Goal: Task Accomplishment & Management: Manage account settings

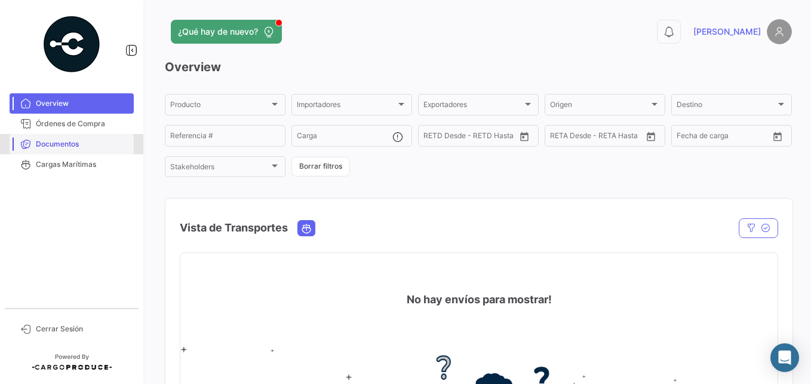
click at [65, 149] on span "Documentos" at bounding box center [82, 144] width 93 height 11
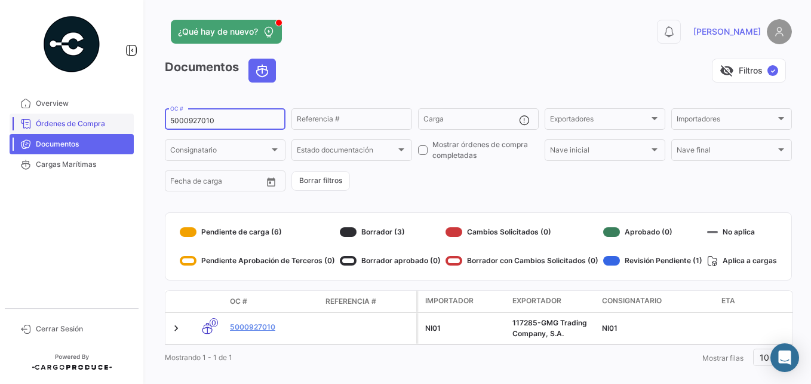
drag, startPoint x: 249, startPoint y: 122, endPoint x: 109, endPoint y: 116, distance: 140.0
click at [107, 116] on mat-sidenav-container "Overview Órdenes de Compra Documentos Cargas Marítimas Cerrar Sesión ¿Qué hay d…" at bounding box center [405, 192] width 811 height 384
paste input "72"
type input "5000927720"
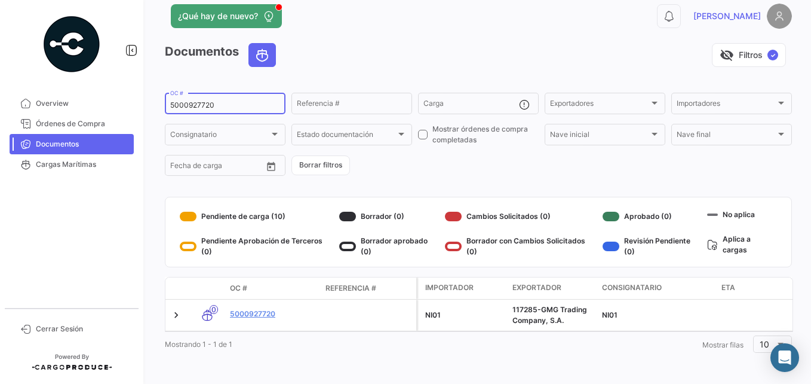
scroll to position [23, 0]
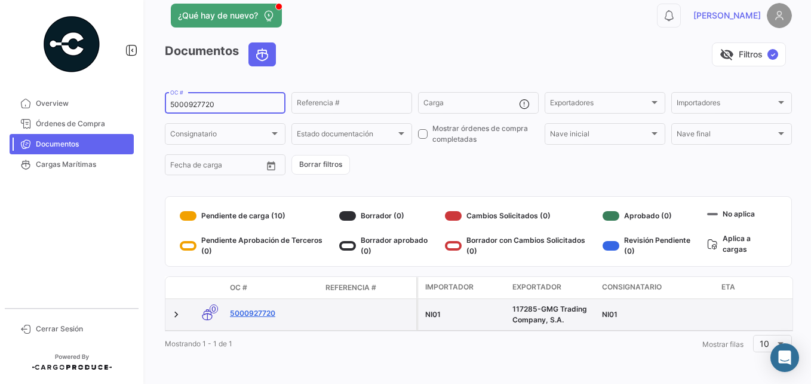
click at [259, 308] on link "5000927720" at bounding box center [273, 313] width 86 height 11
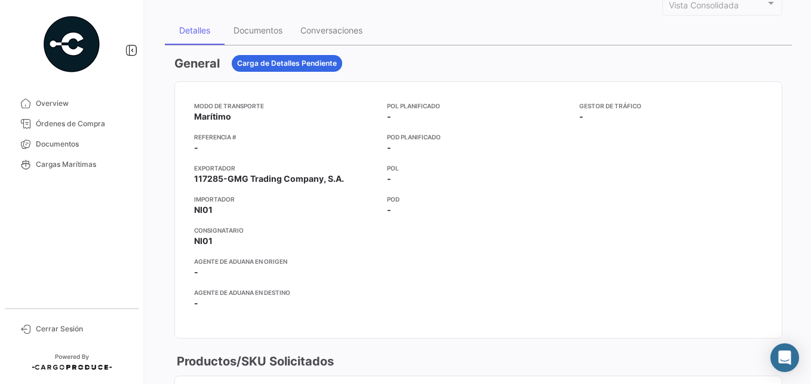
scroll to position [60, 0]
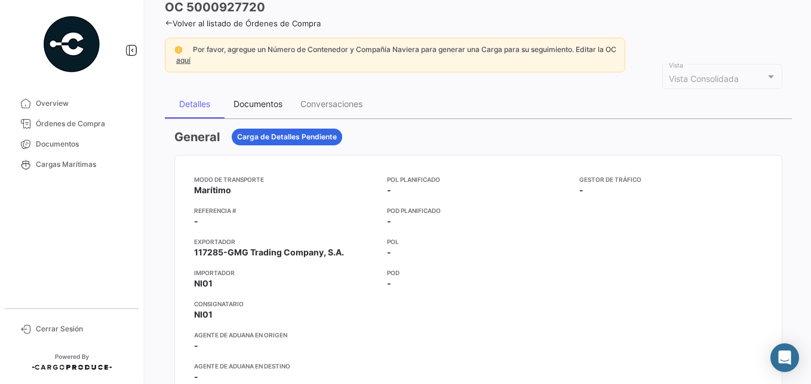
click at [272, 112] on div "Documentos" at bounding box center [258, 104] width 67 height 29
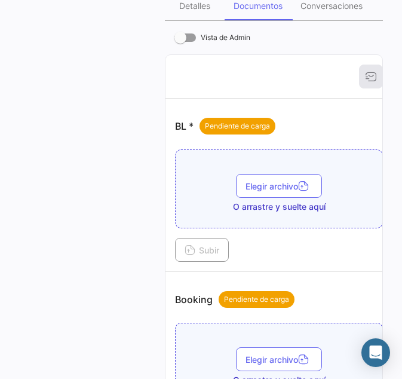
scroll to position [190, 0]
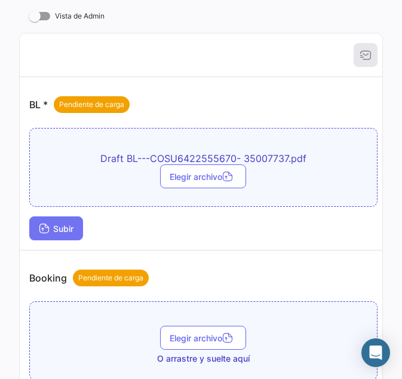
click at [61, 228] on span "Subir" at bounding box center [56, 228] width 35 height 10
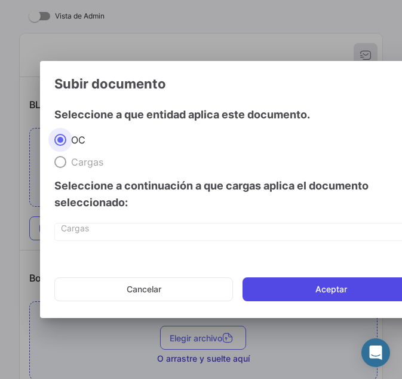
click at [296, 285] on button "Aceptar" at bounding box center [331, 289] width 177 height 24
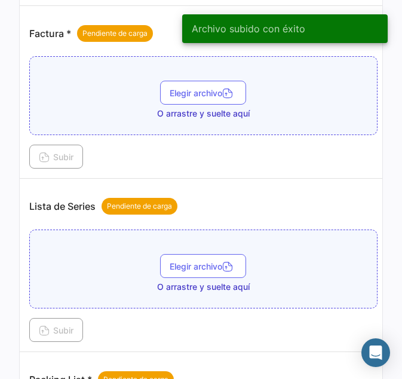
scroll to position [787, 0]
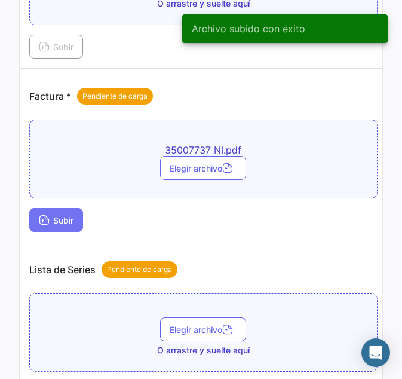
click at [51, 226] on button "Subir" at bounding box center [56, 220] width 54 height 24
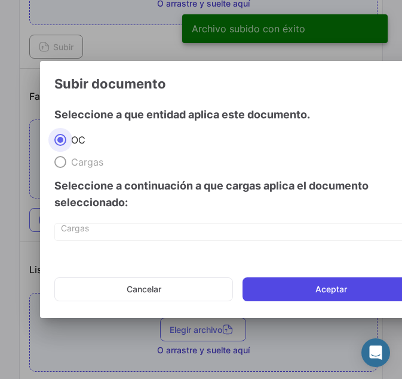
click at [300, 289] on button "Aceptar" at bounding box center [331, 289] width 177 height 24
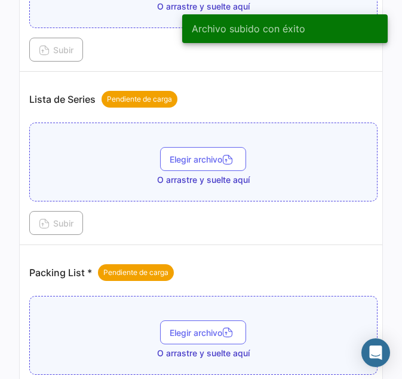
scroll to position [1026, 0]
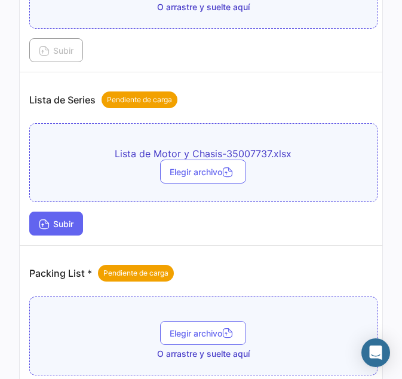
click at [47, 223] on icon at bounding box center [44, 225] width 11 height 11
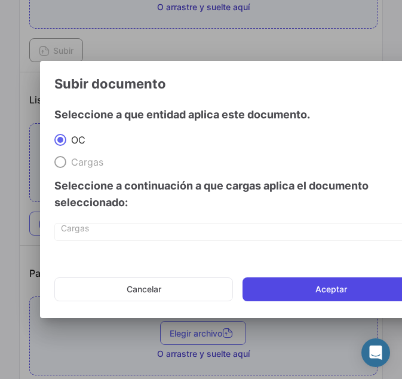
click at [281, 283] on button "Aceptar" at bounding box center [331, 289] width 177 height 24
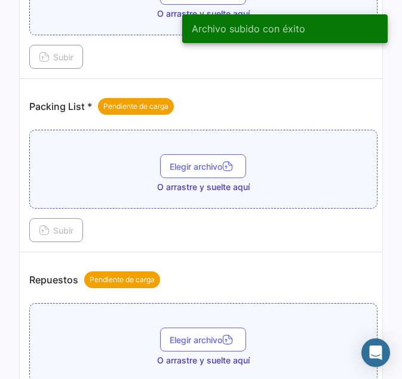
scroll to position [1265, 0]
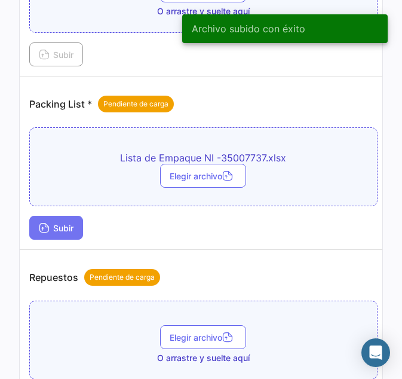
click at [53, 226] on span "Subir" at bounding box center [56, 228] width 35 height 10
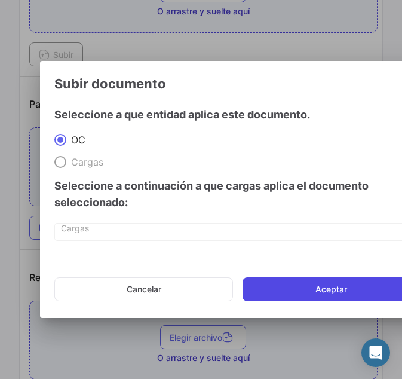
click at [315, 284] on button "Aceptar" at bounding box center [331, 289] width 177 height 24
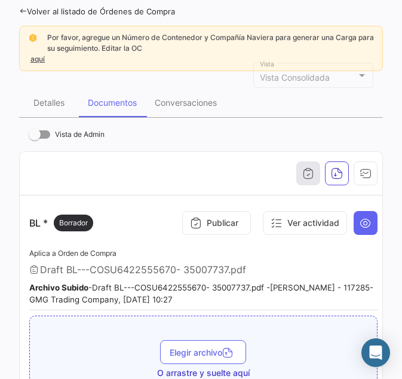
scroll to position [71, 0]
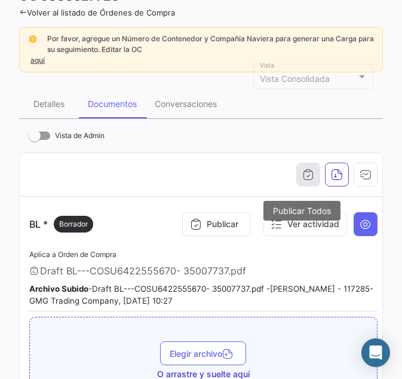
click at [302, 174] on icon "button" at bounding box center [308, 174] width 12 height 12
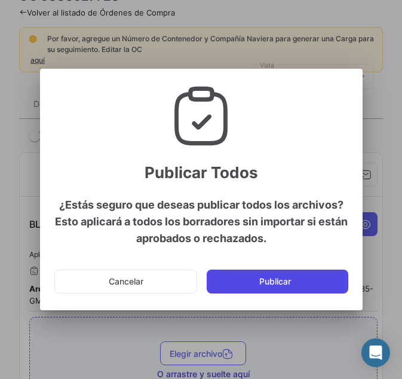
click at [277, 285] on button "Publicar" at bounding box center [278, 281] width 142 height 24
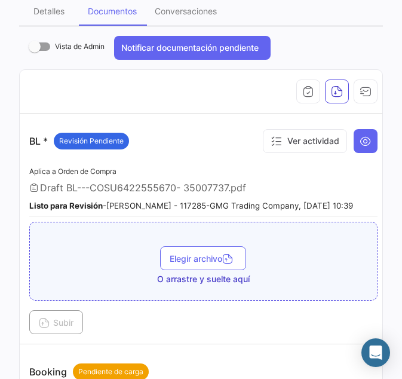
scroll to position [190, 0]
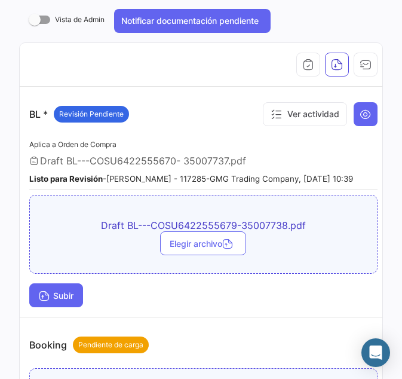
click at [58, 301] on span "Subir" at bounding box center [56, 295] width 35 height 10
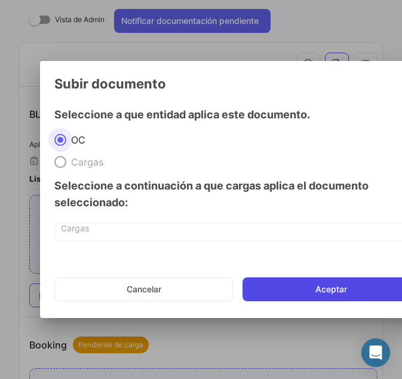
click at [284, 283] on button "Aceptar" at bounding box center [331, 289] width 177 height 24
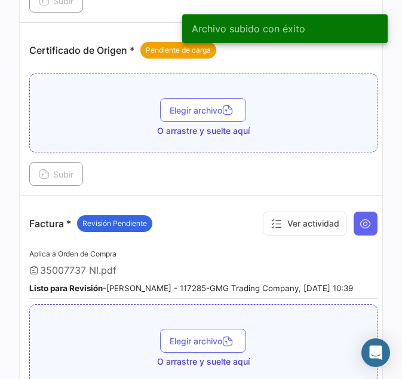
scroll to position [847, 0]
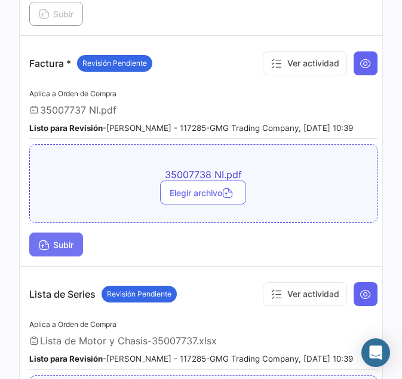
click at [55, 250] on span "Subir" at bounding box center [56, 245] width 35 height 10
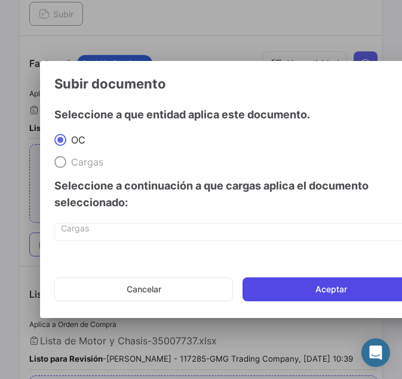
click at [302, 292] on button "Aceptar" at bounding box center [331, 289] width 177 height 24
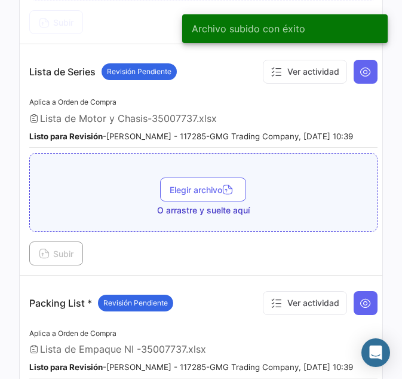
scroll to position [1086, 0]
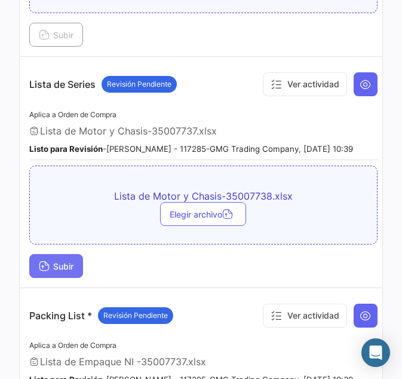
click at [47, 272] on icon at bounding box center [44, 267] width 11 height 11
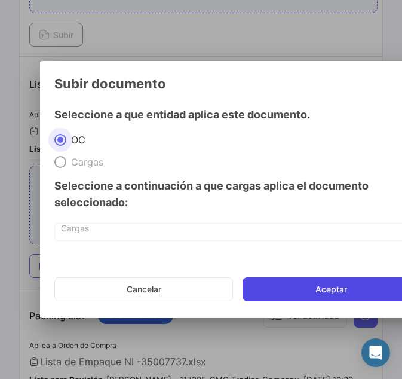
click at [279, 283] on button "Aceptar" at bounding box center [331, 289] width 177 height 24
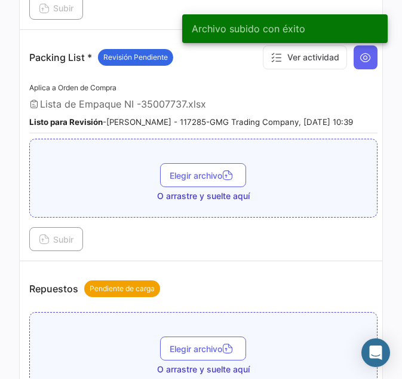
scroll to position [1385, 0]
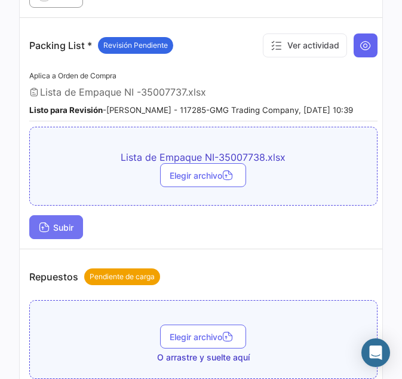
click at [51, 231] on button "Subir" at bounding box center [56, 227] width 54 height 24
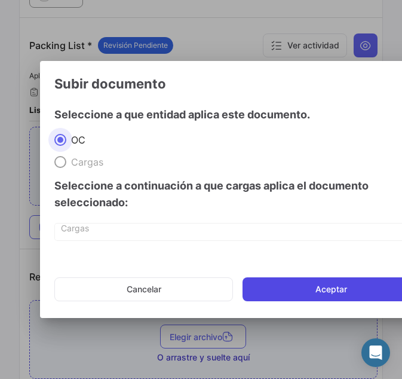
click at [310, 282] on button "Aceptar" at bounding box center [331, 289] width 177 height 24
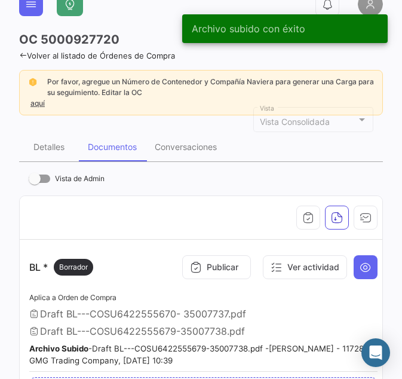
scroll to position [0, 0]
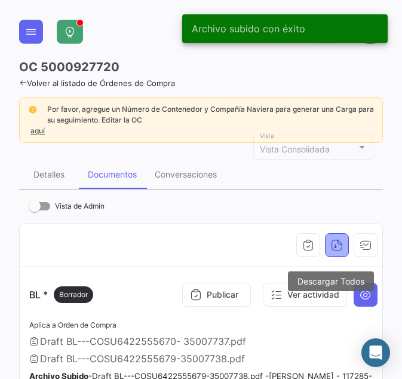
click at [333, 237] on button "button" at bounding box center [337, 245] width 24 height 24
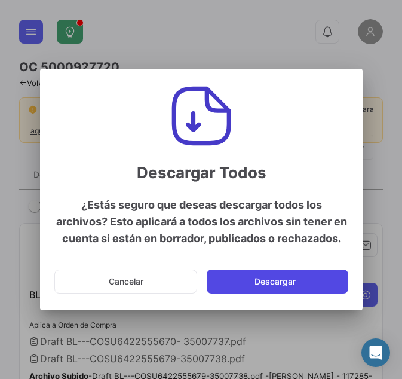
click at [275, 275] on button "Descargar" at bounding box center [278, 281] width 142 height 24
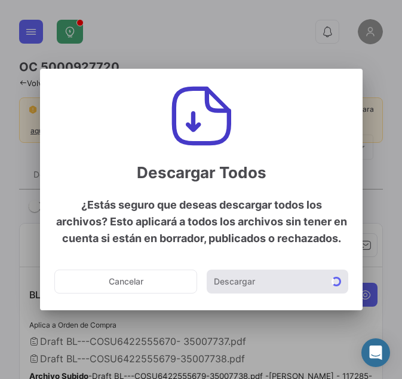
click at [127, 286] on mat-dialog-actions "Cancelar Descargar" at bounding box center [201, 281] width 294 height 41
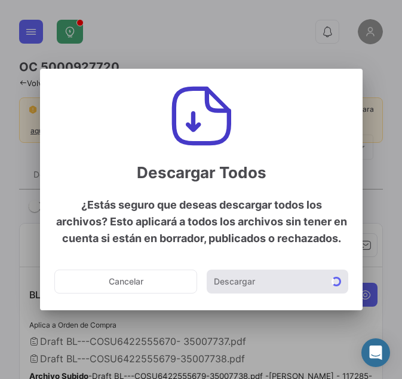
drag, startPoint x: 127, startPoint y: 286, endPoint x: 137, endPoint y: 273, distance: 16.1
click at [117, 284] on mat-dialog-actions "Cancelar Descargar" at bounding box center [201, 281] width 294 height 41
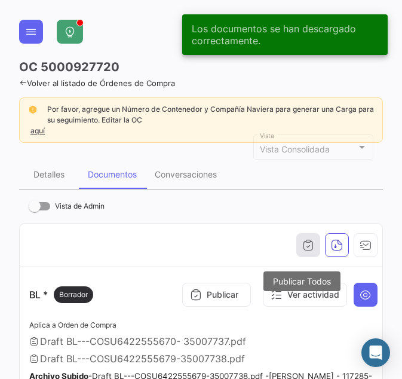
click at [303, 241] on icon "button" at bounding box center [308, 245] width 12 height 12
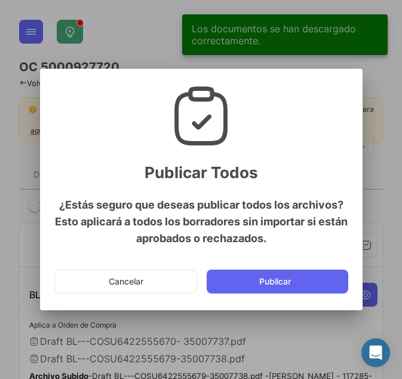
click at [260, 283] on button "Publicar" at bounding box center [278, 281] width 142 height 24
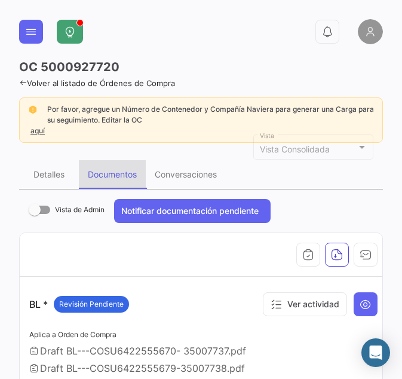
click at [112, 177] on div "Documentos" at bounding box center [112, 174] width 49 height 10
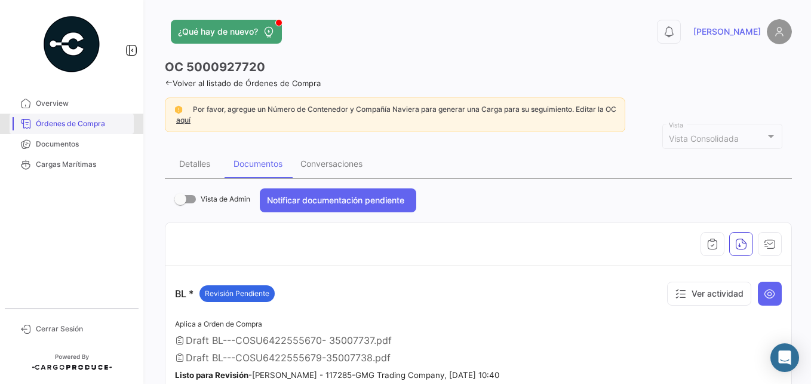
click at [74, 125] on span "Órdenes de Compra" at bounding box center [82, 123] width 93 height 11
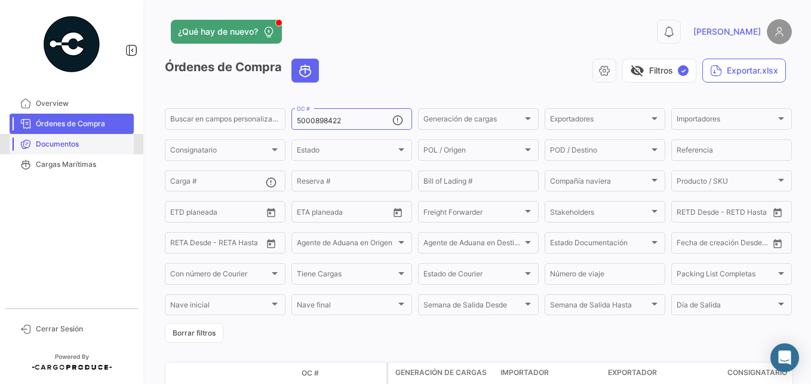
click at [60, 145] on span "Documentos" at bounding box center [82, 144] width 93 height 11
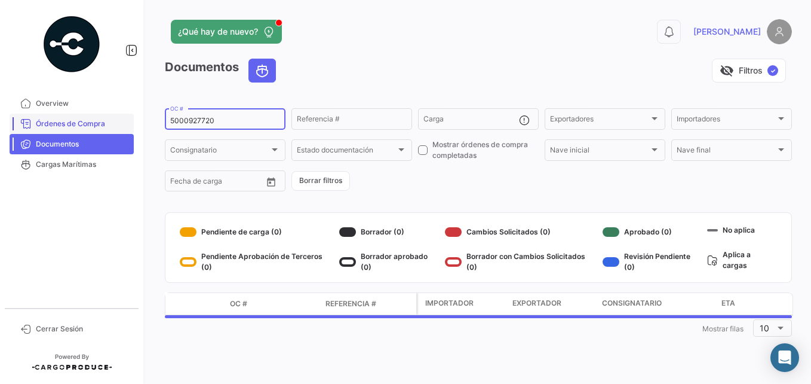
drag, startPoint x: 195, startPoint y: 118, endPoint x: 97, endPoint y: 124, distance: 98.7
click at [97, 124] on mat-sidenav-container "Overview Órdenes de Compra Documentos Cargas Marítimas Cerrar Sesión ¿Qué hay d…" at bounding box center [405, 192] width 811 height 384
paste input "697"
type input "5000927697"
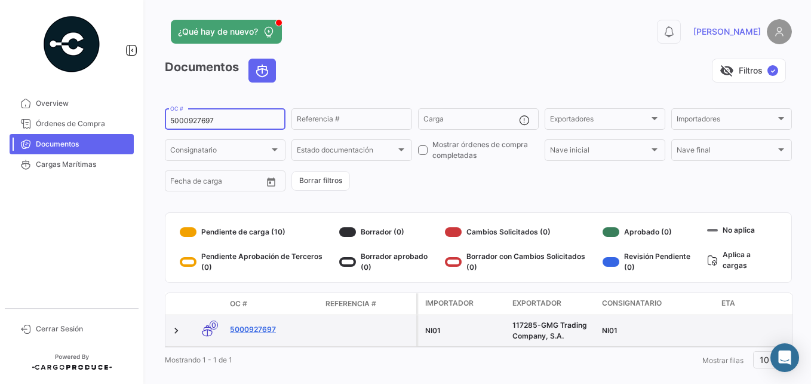
click at [263, 324] on link "5000927697" at bounding box center [273, 329] width 86 height 11
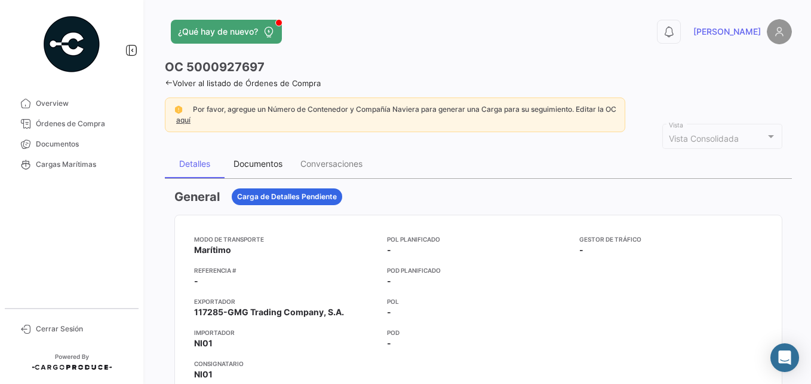
click at [272, 157] on div "Documentos" at bounding box center [258, 163] width 67 height 29
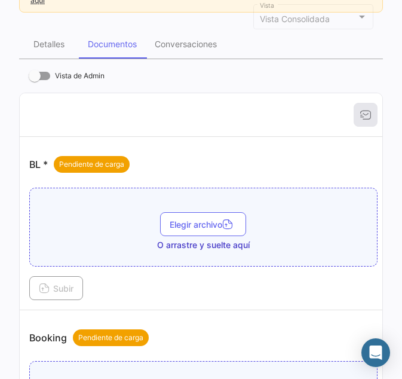
scroll to position [190, 0]
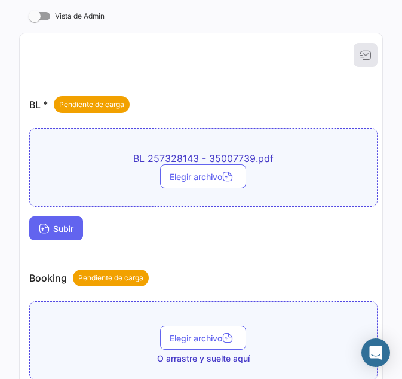
click at [60, 220] on button "Subir" at bounding box center [56, 228] width 54 height 24
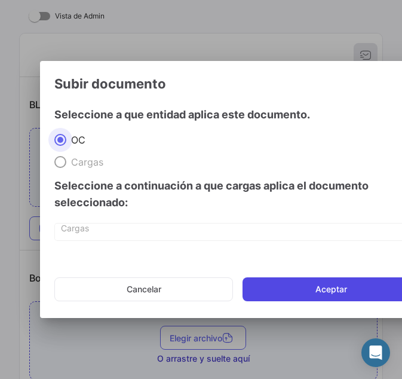
click at [309, 288] on button "Aceptar" at bounding box center [331, 289] width 177 height 24
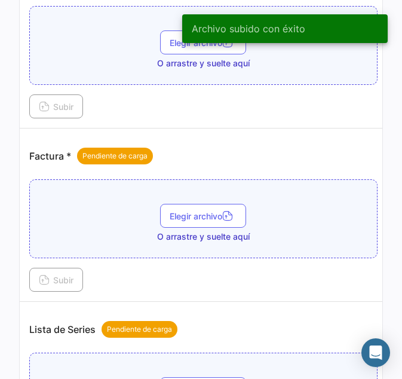
scroll to position [787, 0]
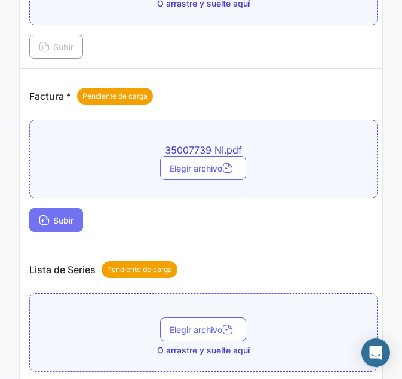
click at [68, 214] on button "Subir" at bounding box center [56, 220] width 54 height 24
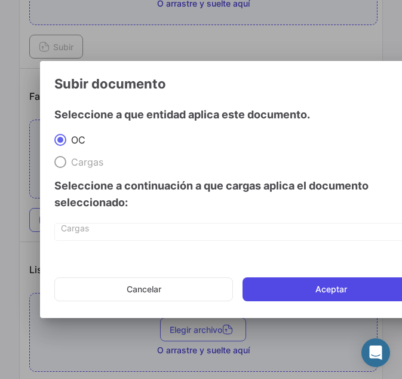
click at [293, 281] on button "Aceptar" at bounding box center [331, 289] width 177 height 24
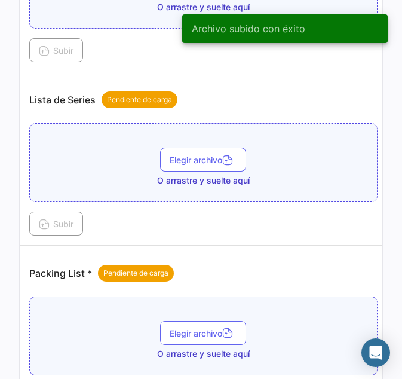
scroll to position [1086, 0]
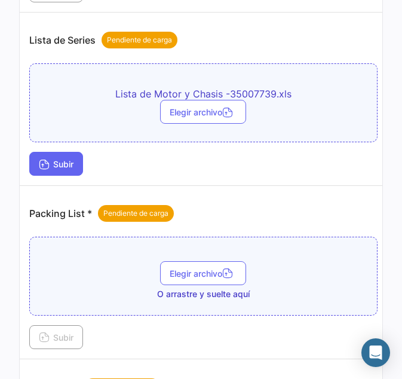
click at [73, 158] on button "Subir" at bounding box center [56, 164] width 54 height 24
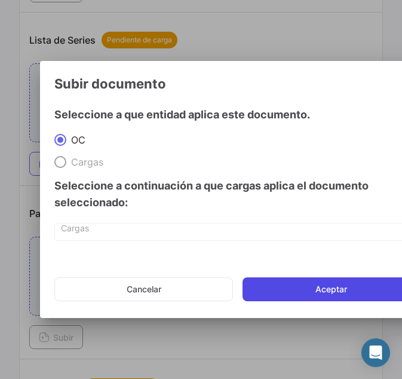
click at [275, 281] on button "Aceptar" at bounding box center [331, 289] width 177 height 24
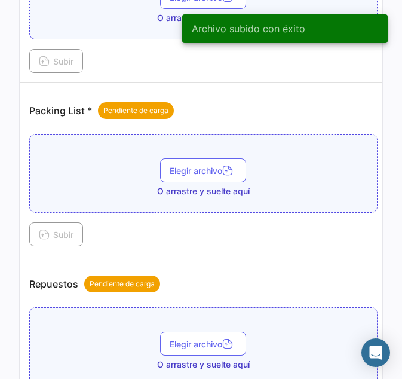
scroll to position [1265, 0]
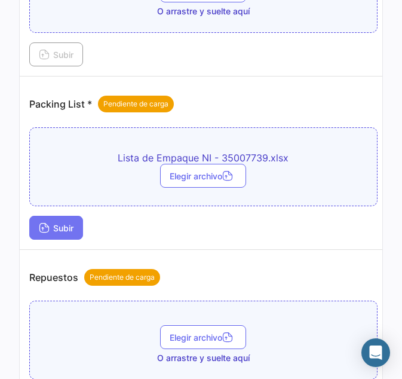
click at [45, 238] on button "Subir" at bounding box center [56, 228] width 54 height 24
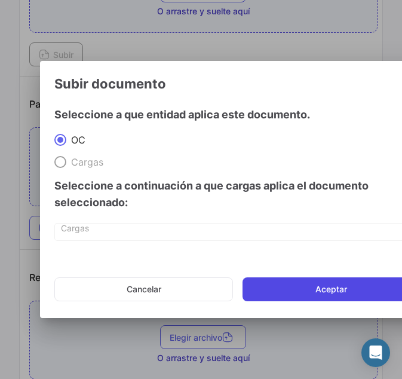
click at [271, 285] on button "Aceptar" at bounding box center [331, 289] width 177 height 24
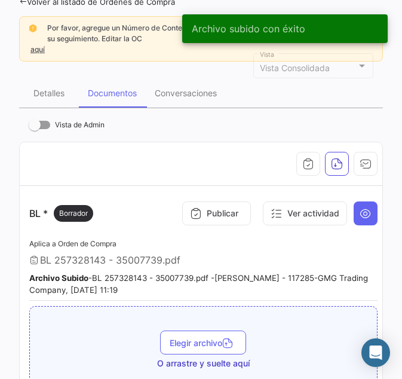
scroll to position [0, 0]
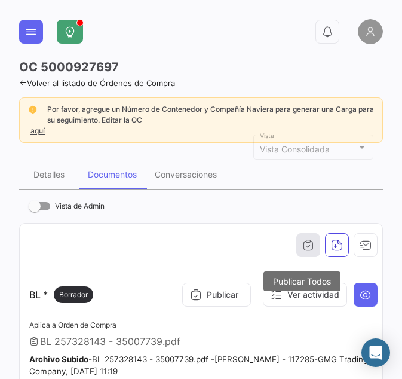
click at [302, 244] on icon "button" at bounding box center [308, 245] width 12 height 12
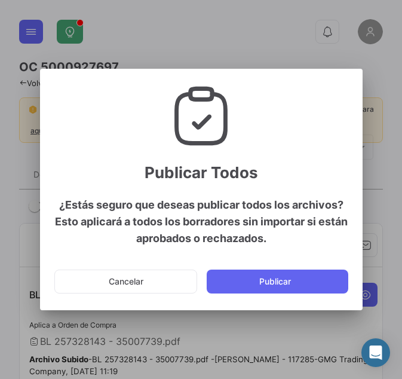
click at [254, 268] on mat-dialog-actions "Cancelar Publicar" at bounding box center [201, 281] width 294 height 41
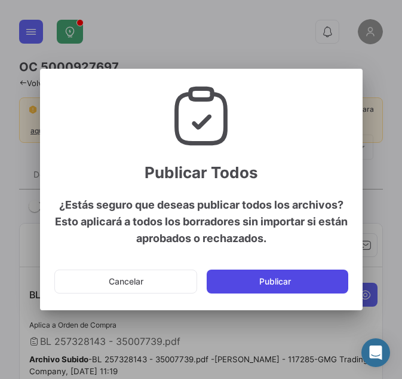
click at [255, 279] on button "Publicar" at bounding box center [278, 281] width 142 height 24
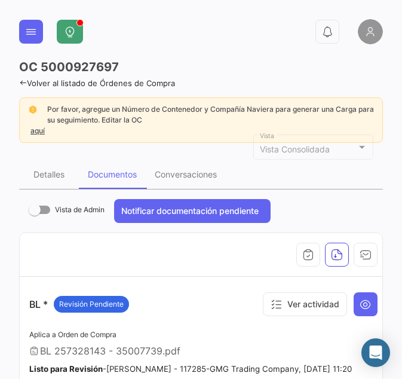
drag, startPoint x: 119, startPoint y: 63, endPoint x: 42, endPoint y: 65, distance: 77.7
click at [42, 65] on div "OC 5000927697" at bounding box center [201, 67] width 364 height 17
copy h3 "5000927697"
click at [109, 61] on h3 "OC 5000927697" at bounding box center [69, 67] width 100 height 17
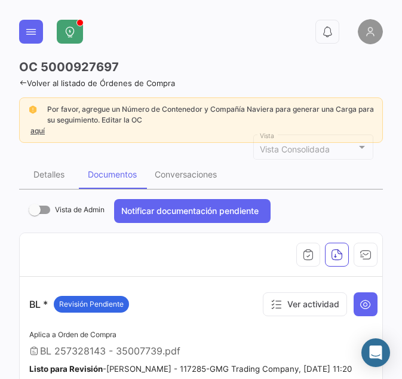
click at [187, 255] on div at bounding box center [203, 255] width 348 height 24
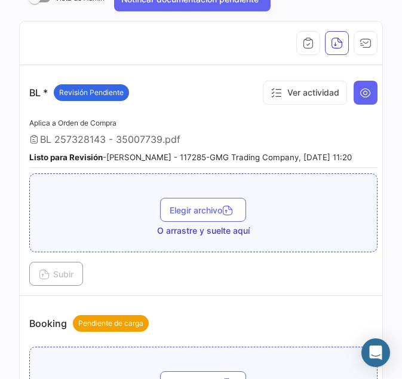
scroll to position [239, 0]
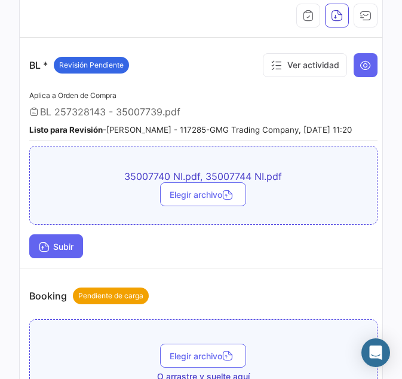
click at [47, 258] on button "Subir" at bounding box center [56, 246] width 54 height 24
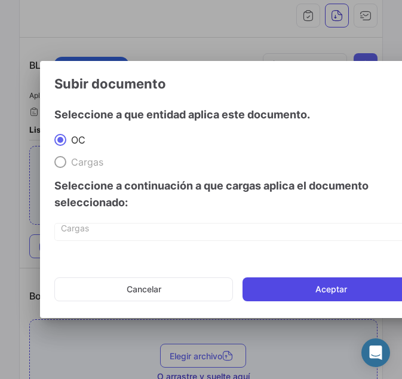
click at [284, 287] on button "Aceptar" at bounding box center [331, 289] width 177 height 24
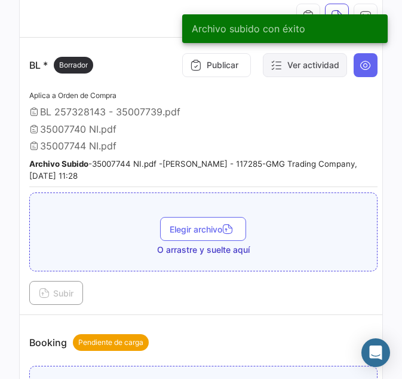
click at [332, 64] on button "Ver actividad" at bounding box center [305, 65] width 84 height 24
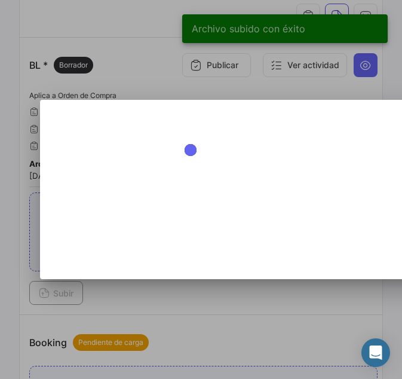
click at [369, 65] on div at bounding box center [201, 189] width 402 height 379
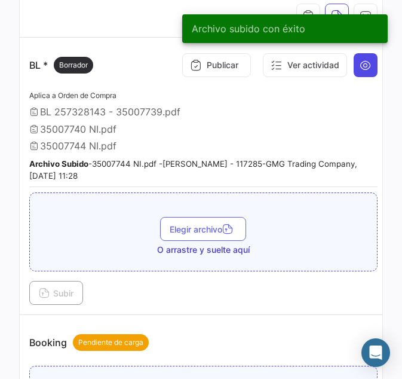
click at [361, 67] on icon at bounding box center [366, 65] width 12 height 12
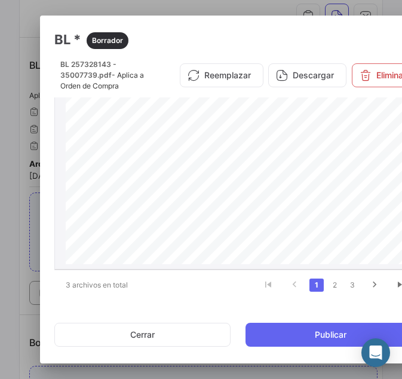
scroll to position [60, 0]
click at [328, 283] on link "2" at bounding box center [334, 284] width 14 height 13
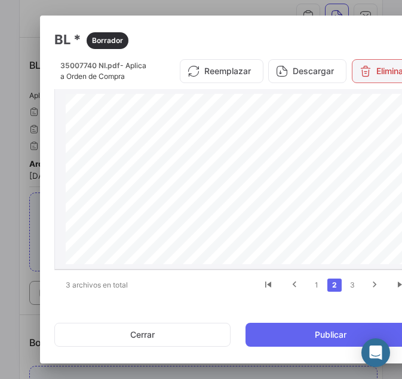
click at [376, 76] on button "Eliminar" at bounding box center [383, 71] width 62 height 24
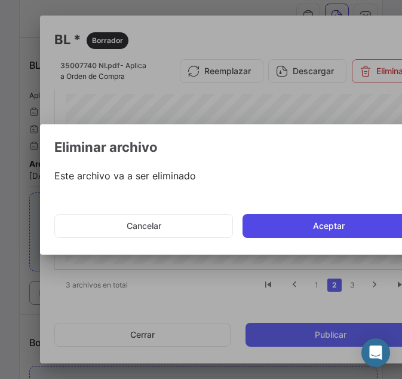
click at [324, 232] on button "Aceptar" at bounding box center [331, 226] width 177 height 24
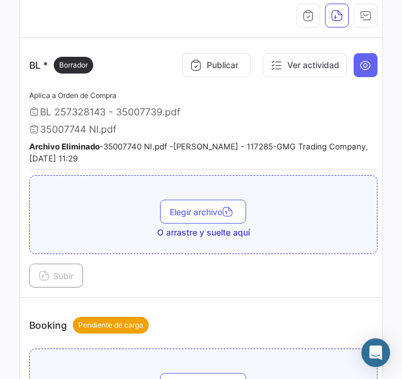
click at [77, 130] on span "35007744 NI.pdf" at bounding box center [78, 129] width 76 height 12
click at [373, 68] on td "BL * Borrador Publicar Ver actividad Aplica a Orden de Compra BL 257328143 - 35…" at bounding box center [203, 168] width 367 height 260
click at [365, 65] on icon at bounding box center [366, 65] width 12 height 12
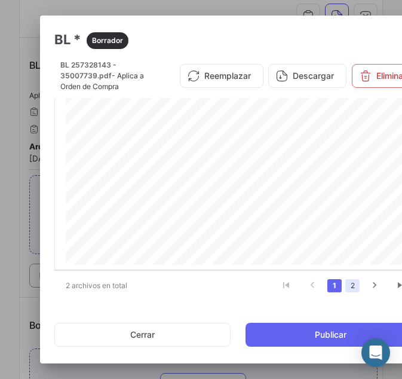
click at [347, 285] on link "2" at bounding box center [352, 285] width 14 height 13
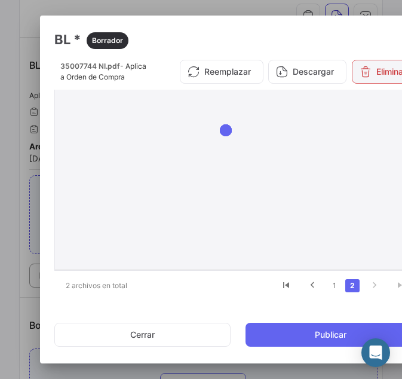
click at [375, 74] on button "Eliminar" at bounding box center [383, 72] width 62 height 24
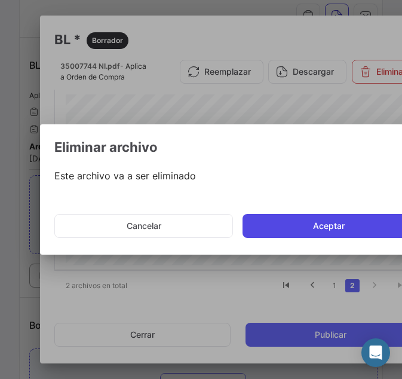
click at [323, 224] on button "Aceptar" at bounding box center [331, 226] width 177 height 24
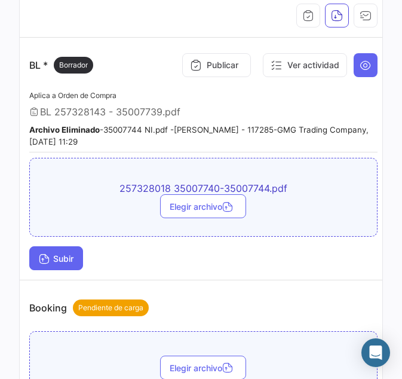
click at [63, 256] on span "Subir" at bounding box center [56, 258] width 35 height 10
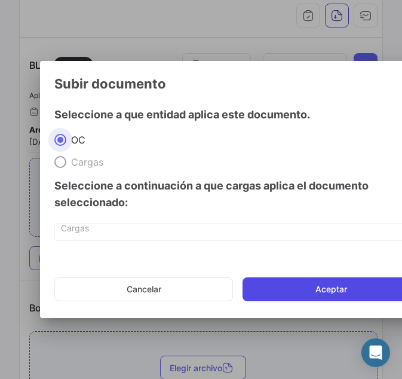
click at [329, 289] on button "Aceptar" at bounding box center [331, 289] width 177 height 24
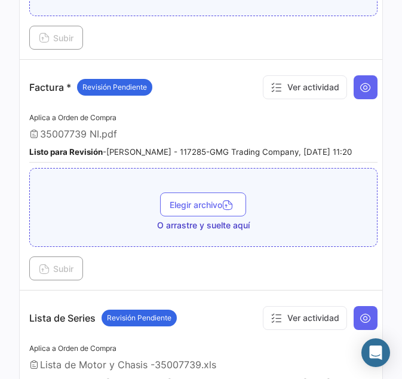
scroll to position [836, 0]
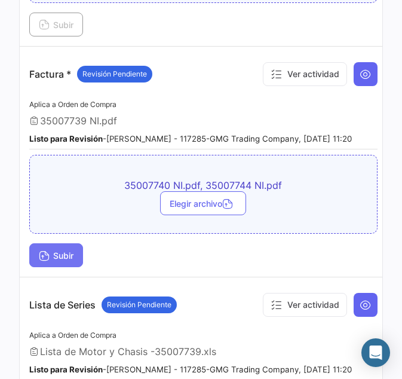
click at [78, 267] on button "Subir" at bounding box center [56, 255] width 54 height 24
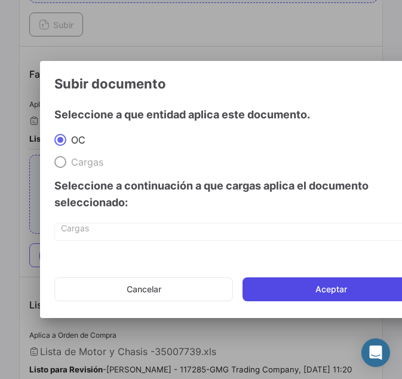
click at [312, 287] on button "Aceptar" at bounding box center [331, 289] width 177 height 24
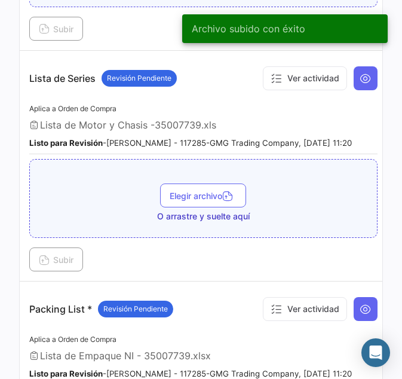
scroll to position [1135, 0]
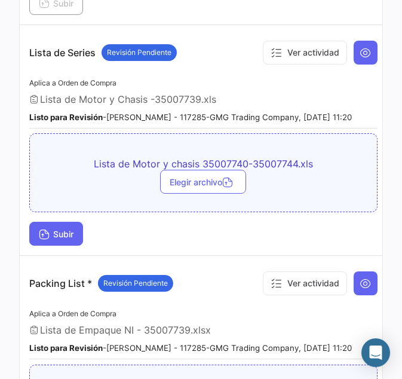
click at [65, 239] on span "Subir" at bounding box center [56, 234] width 35 height 10
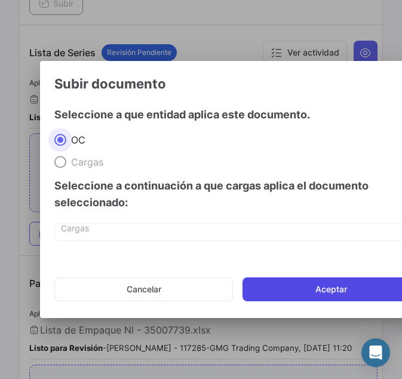
click at [318, 295] on button "Aceptar" at bounding box center [331, 289] width 177 height 24
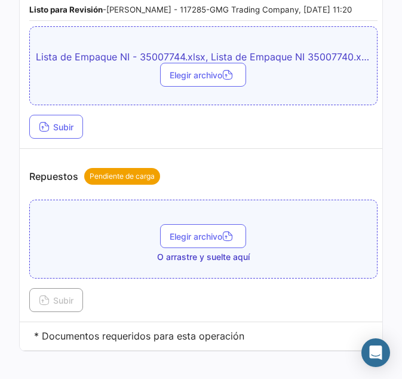
scroll to position [1534, 0]
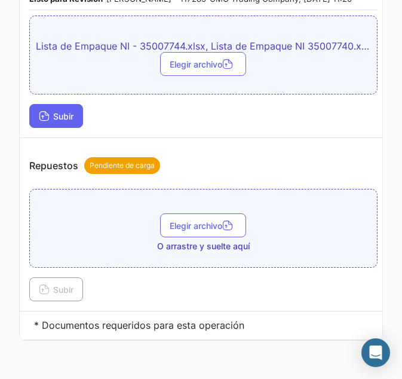
click at [57, 111] on span "Subir" at bounding box center [56, 116] width 35 height 10
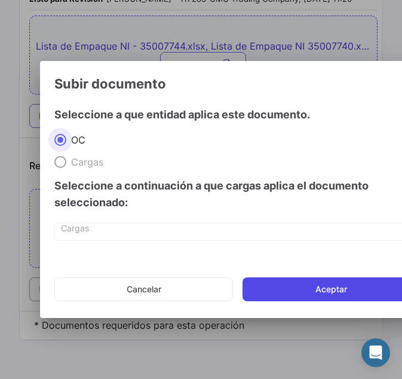
click at [278, 293] on button "Aceptar" at bounding box center [331, 289] width 177 height 24
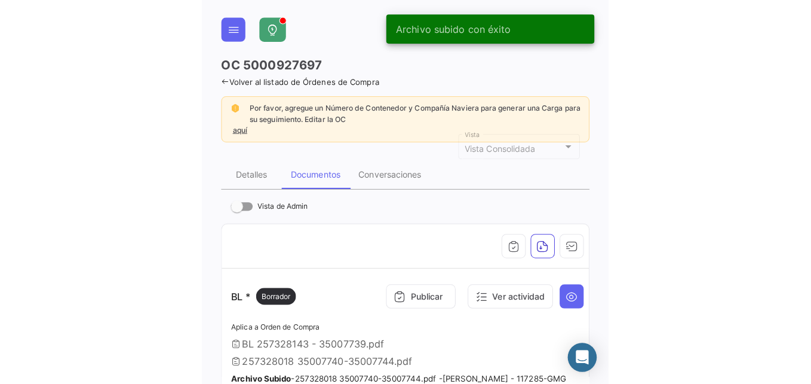
scroll to position [0, 0]
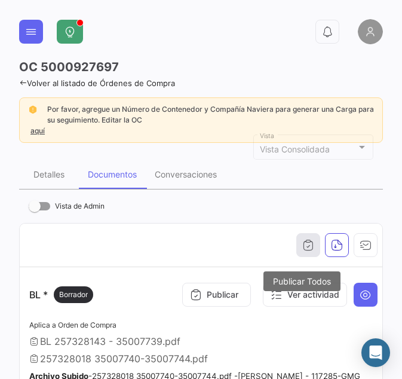
click at [302, 249] on icon "button" at bounding box center [308, 245] width 12 height 12
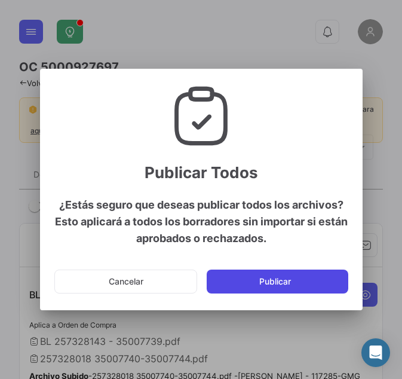
click at [280, 282] on button "Publicar" at bounding box center [278, 281] width 142 height 24
